Goal: Task Accomplishment & Management: Use online tool/utility

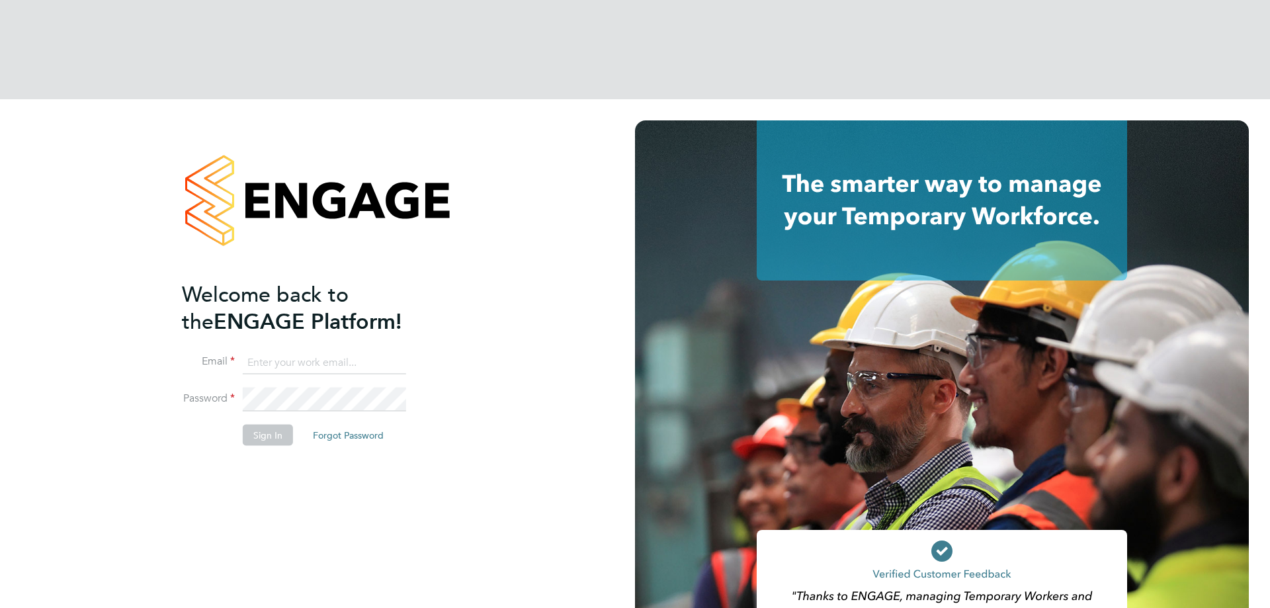
type input "vistry@caval.co.uk"
click at [263, 425] on button "Sign In" at bounding box center [268, 435] width 50 height 21
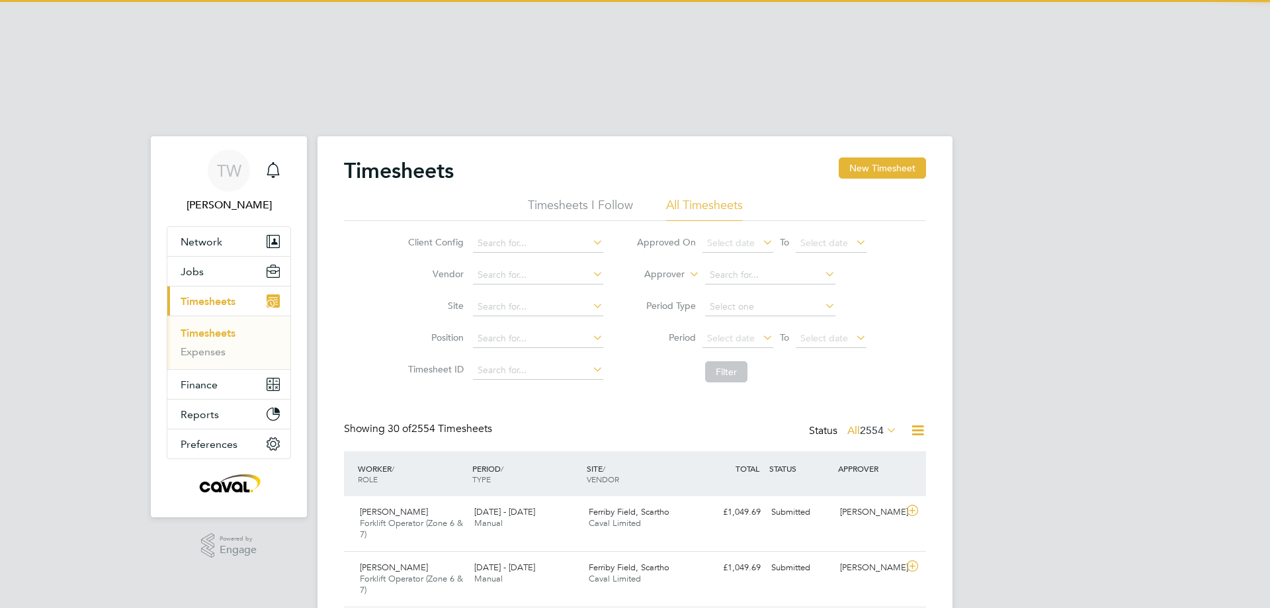
click at [212, 295] on span "Timesheets" at bounding box center [208, 301] width 55 height 13
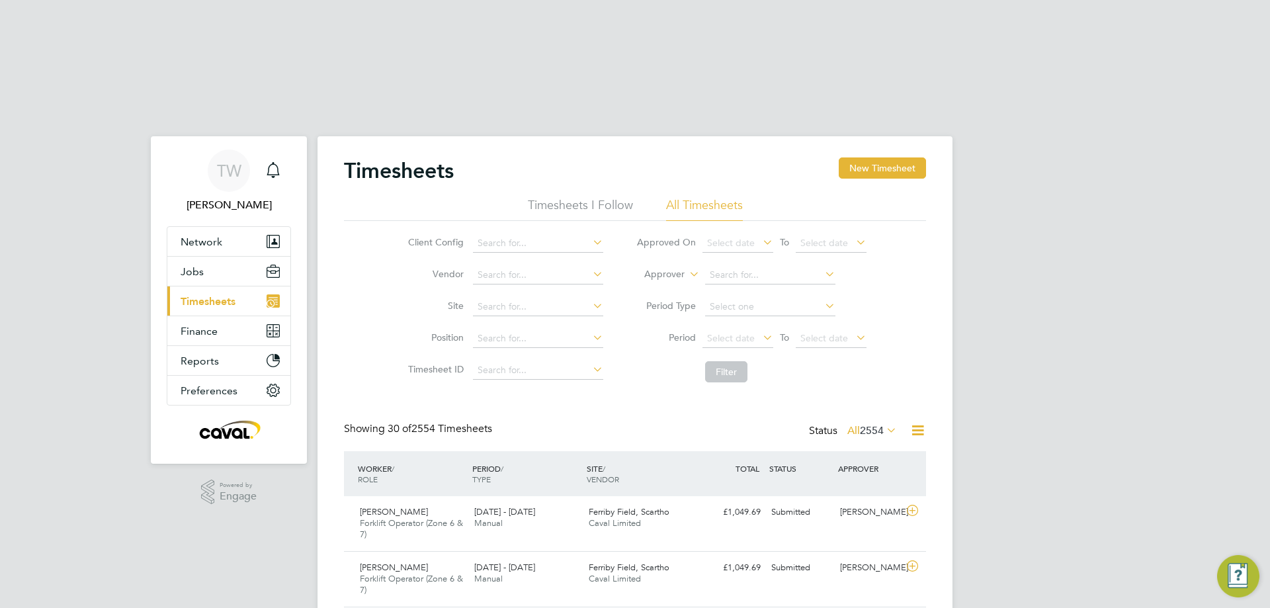
click at [212, 295] on span "Timesheets" at bounding box center [208, 301] width 55 height 13
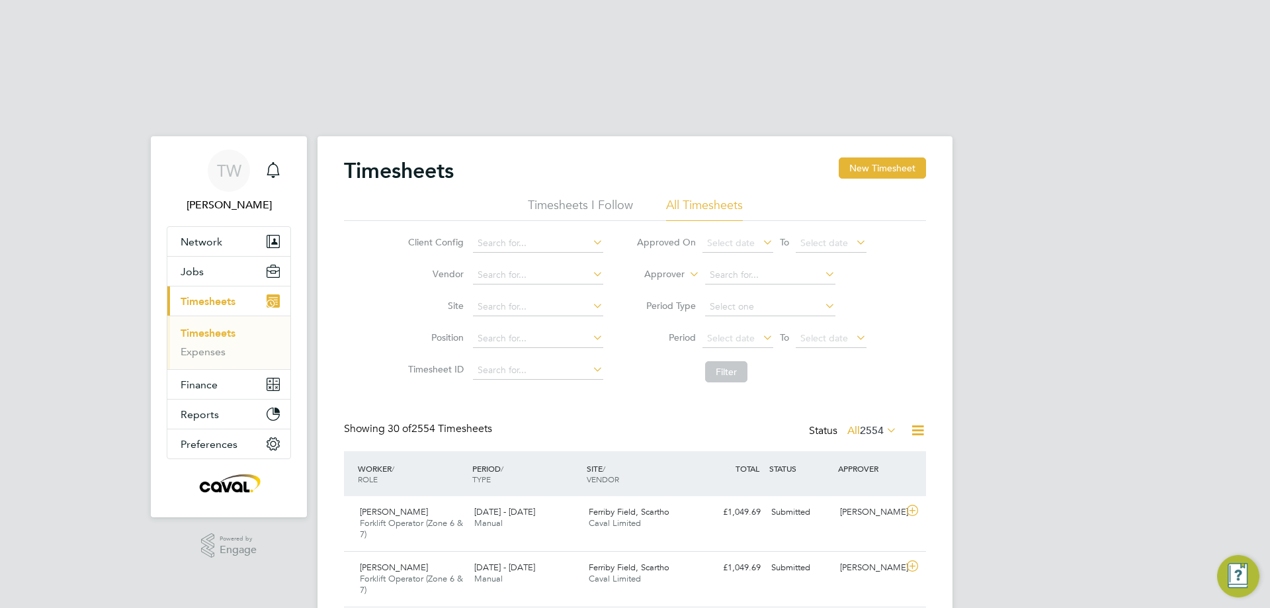
click at [213, 327] on link "Timesheets" at bounding box center [208, 333] width 55 height 13
click at [533, 266] on input at bounding box center [538, 275] width 130 height 19
type input "c"
click at [618, 291] on li "Site" at bounding box center [504, 307] width 232 height 32
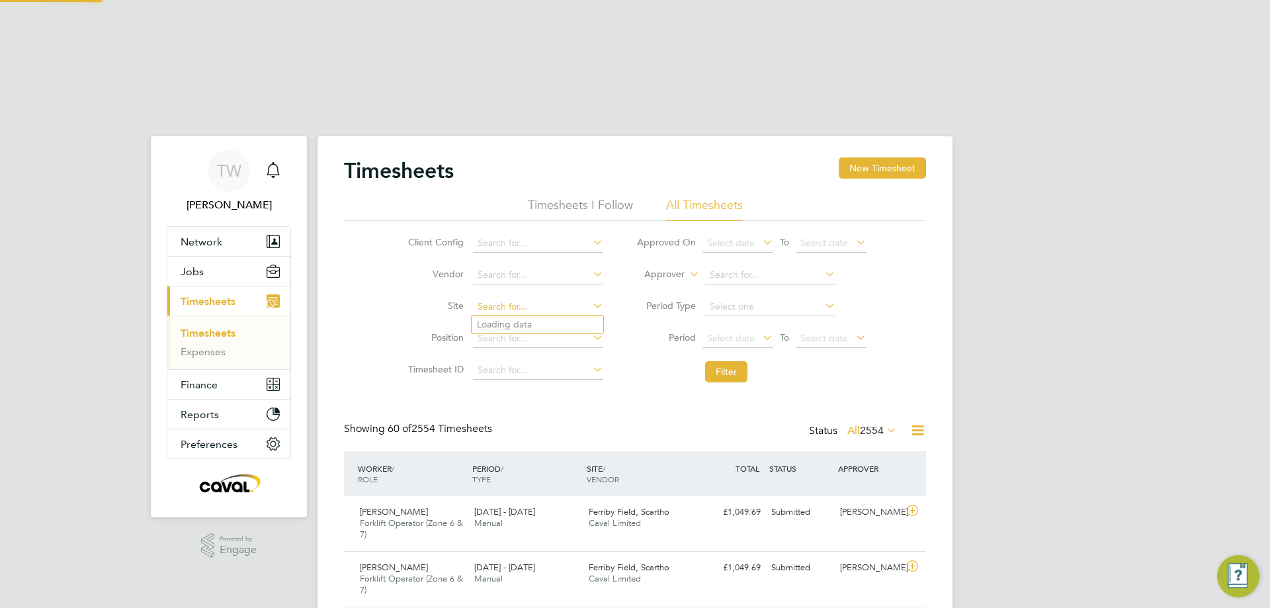
click at [538, 298] on input at bounding box center [538, 307] width 130 height 19
click at [529, 334] on li "J100 106 - [PERSON_NAME] - Place First" at bounding box center [579, 343] width 214 height 18
type input "J100106 - Benwell Denne - Place First"
click at [725, 361] on button "Filter" at bounding box center [726, 371] width 42 height 21
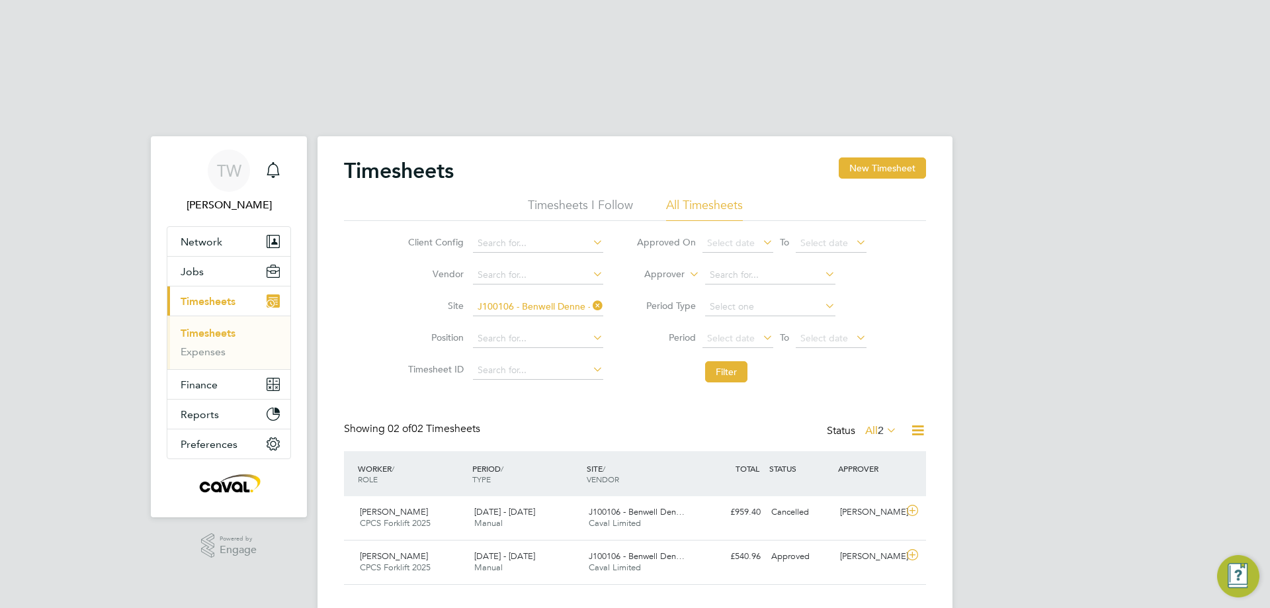
click at [939, 263] on div "Timesheets New Timesheet Timesheets I Follow All Timesheets Client Config Vendo…" at bounding box center [635, 373] width 635 height 475
click at [387, 506] on span "[PERSON_NAME]" at bounding box center [394, 511] width 68 height 11
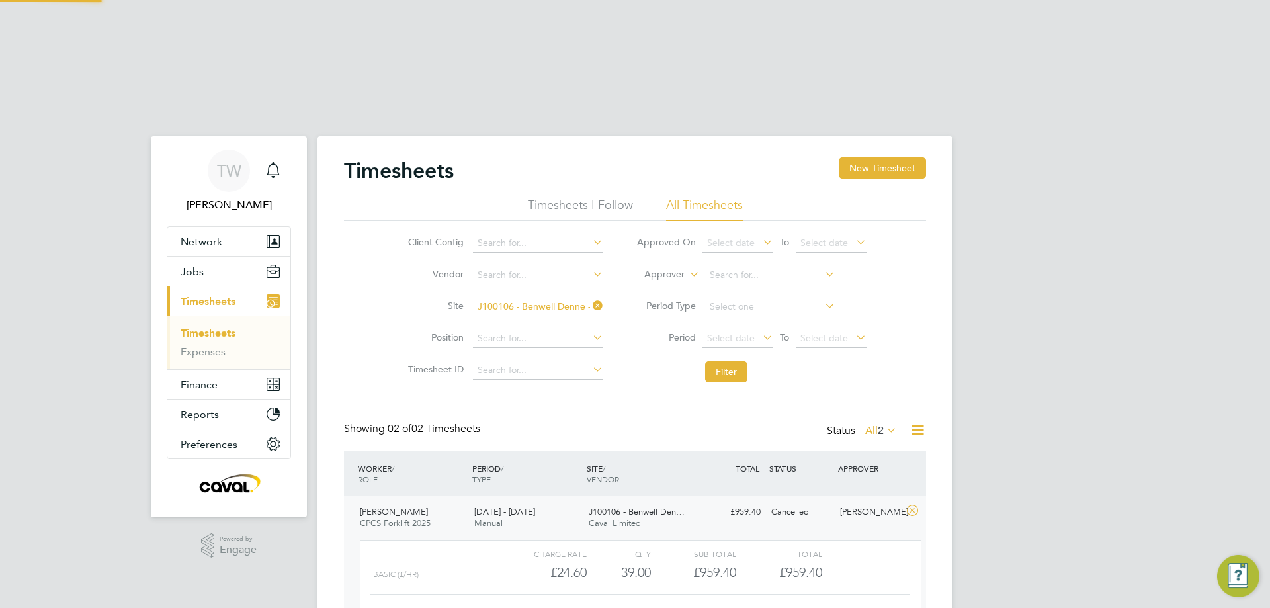
scroll to position [22, 129]
click at [873, 607] on link "View Details" at bounding box center [878, 615] width 48 height 11
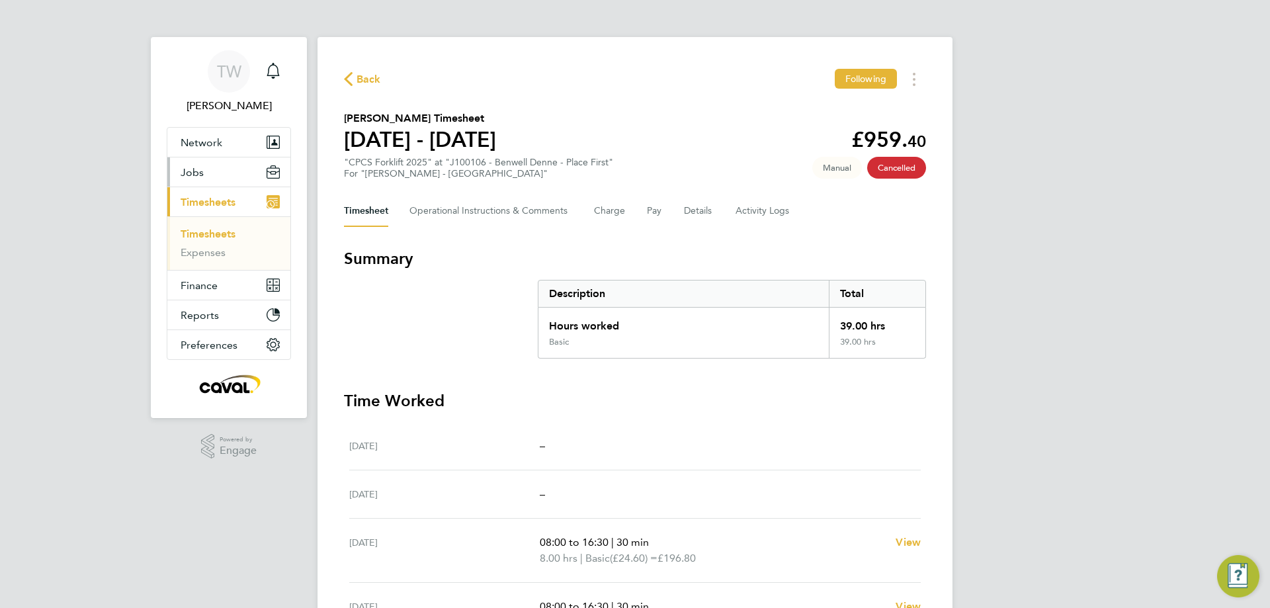
click at [204, 168] on button "Jobs" at bounding box center [228, 171] width 123 height 29
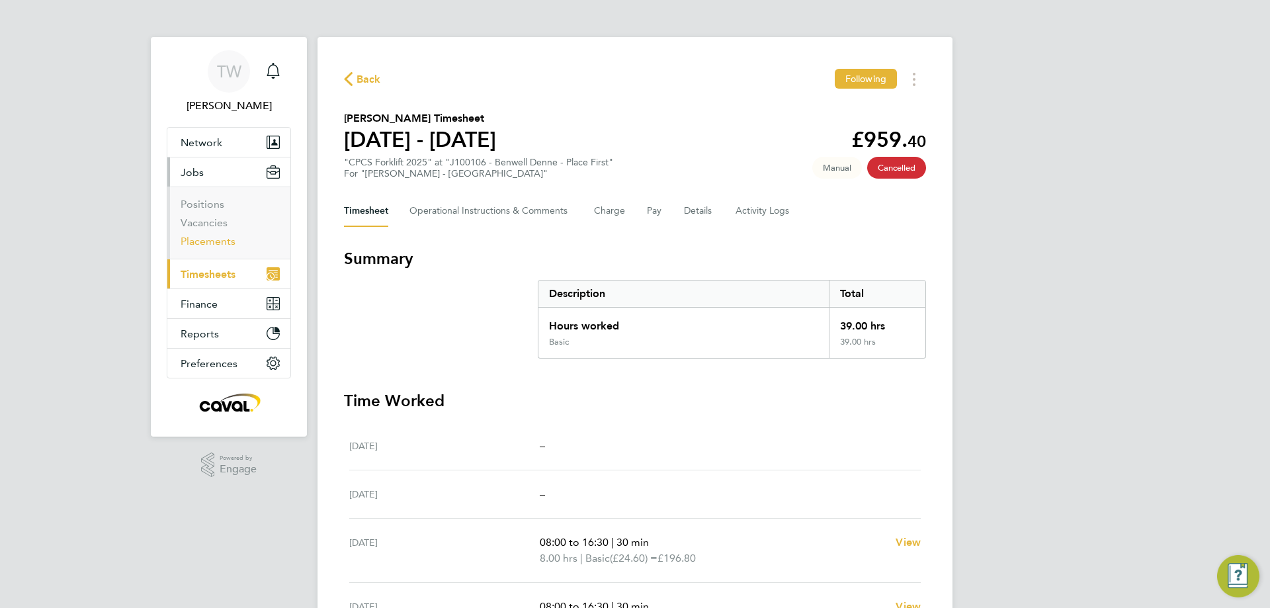
click at [208, 243] on link "Placements" at bounding box center [208, 241] width 55 height 13
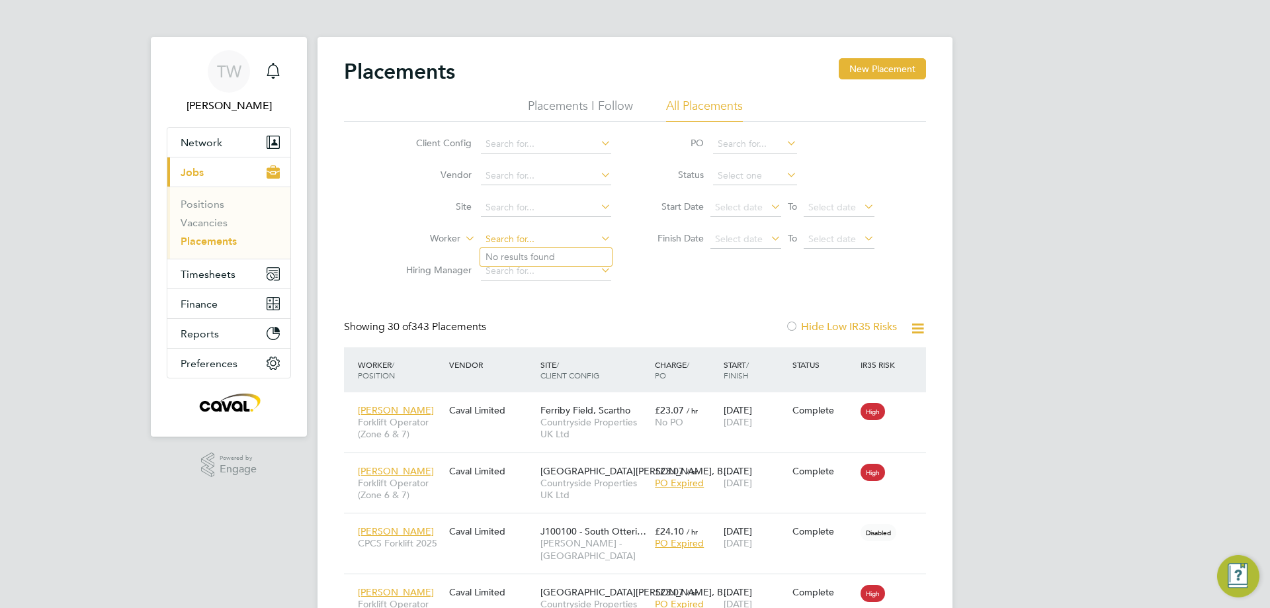
click at [521, 240] on input at bounding box center [546, 239] width 130 height 19
click at [565, 256] on b "Ward" at bounding box center [603, 256] width 77 height 11
type input "[PERSON_NAME]"
